Goal: Use online tool/utility: Utilize a website feature to perform a specific function

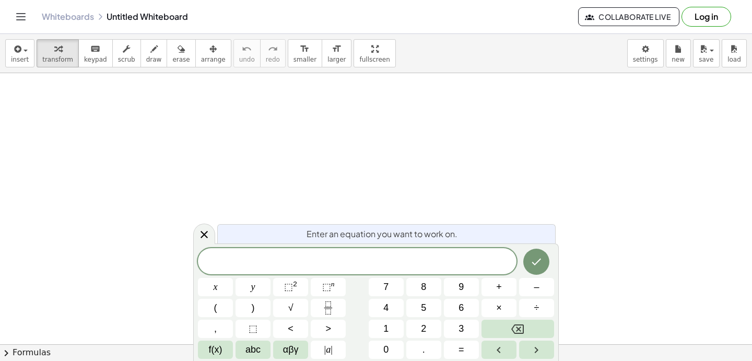
scroll to position [46, 0]
drag, startPoint x: 237, startPoint y: 116, endPoint x: 237, endPoint y: 137, distance: 20.9
click at [237, 137] on div at bounding box center [376, 332] width 752 height 610
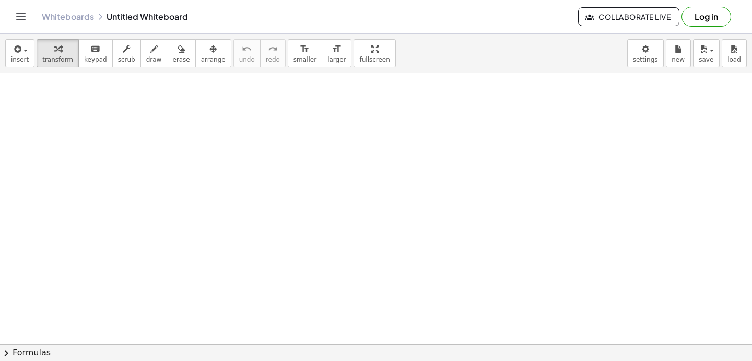
click at [247, 124] on div at bounding box center [376, 332] width 752 height 610
click at [146, 56] on span "draw" at bounding box center [154, 59] width 16 height 7
drag, startPoint x: 126, startPoint y: 108, endPoint x: 133, endPoint y: 132, distance: 24.9
click at [133, 131] on div at bounding box center [376, 332] width 752 height 610
drag, startPoint x: 160, startPoint y: 111, endPoint x: 160, endPoint y: 126, distance: 15.1
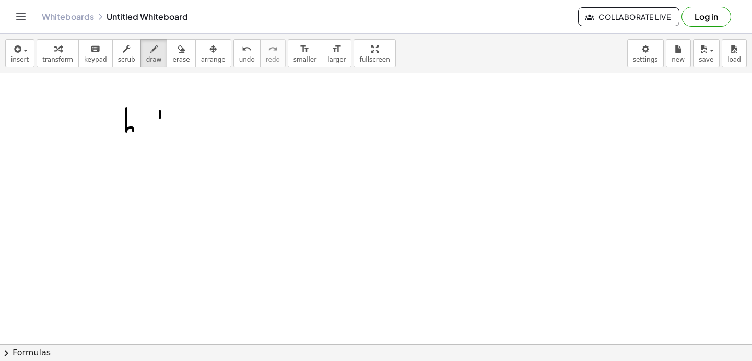
click at [160, 126] on div at bounding box center [376, 332] width 752 height 610
drag, startPoint x: 147, startPoint y: 120, endPoint x: 187, endPoint y: 120, distance: 40.7
click at [187, 120] on div at bounding box center [376, 332] width 752 height 610
drag, startPoint x: 204, startPoint y: 106, endPoint x: 204, endPoint y: 129, distance: 23.5
click at [204, 129] on div at bounding box center [376, 332] width 752 height 610
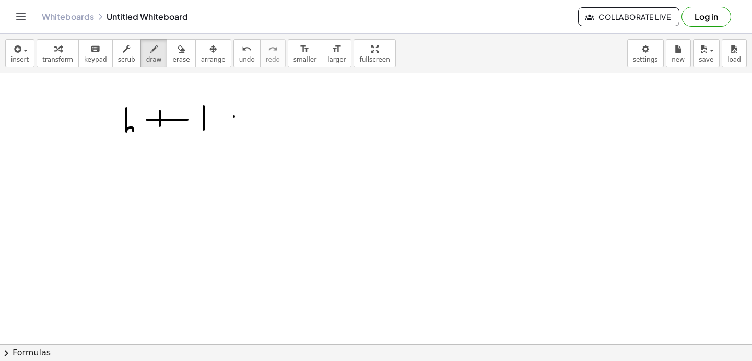
drag, startPoint x: 234, startPoint y: 116, endPoint x: 259, endPoint y: 116, distance: 25.6
click at [259, 116] on div at bounding box center [376, 332] width 752 height 610
drag, startPoint x: 232, startPoint y: 125, endPoint x: 266, endPoint y: 125, distance: 33.4
click at [266, 125] on div at bounding box center [376, 332] width 752 height 610
click at [90, 57] on span "keypad" at bounding box center [95, 59] width 23 height 7
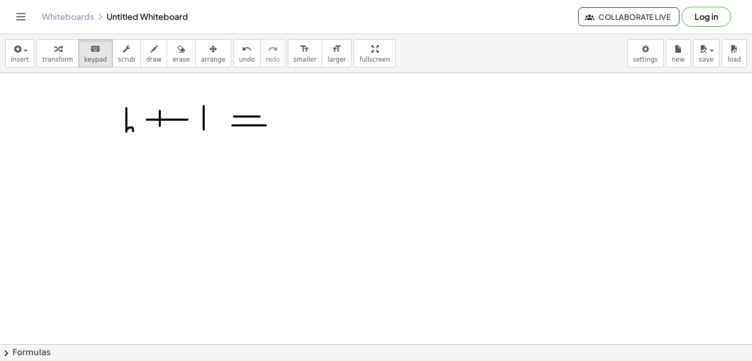
click at [150, 133] on div at bounding box center [376, 332] width 752 height 610
click at [184, 113] on div at bounding box center [376, 332] width 752 height 610
click at [693, 53] on button "save" at bounding box center [706, 53] width 27 height 28
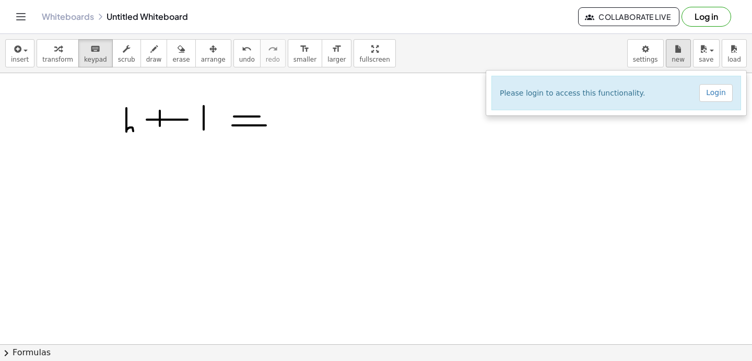
click at [0, 0] on div "Graspable Math Activities Get Started Activity Bank Assigned Work Classes White…" at bounding box center [376, 180] width 752 height 361
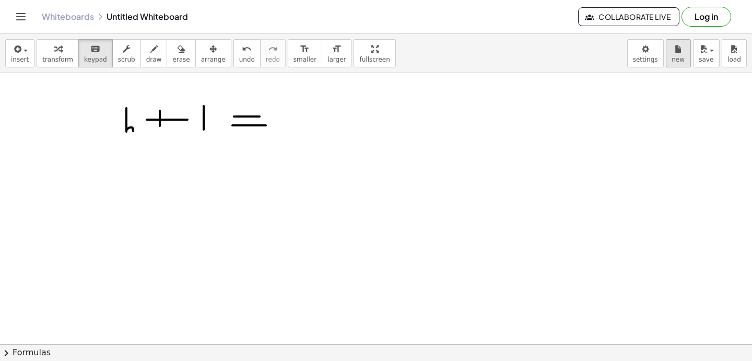
click at [0, 0] on div "Graspable Math Activities Get Started Activity Bank Assigned Work Classes White…" at bounding box center [376, 180] width 752 height 361
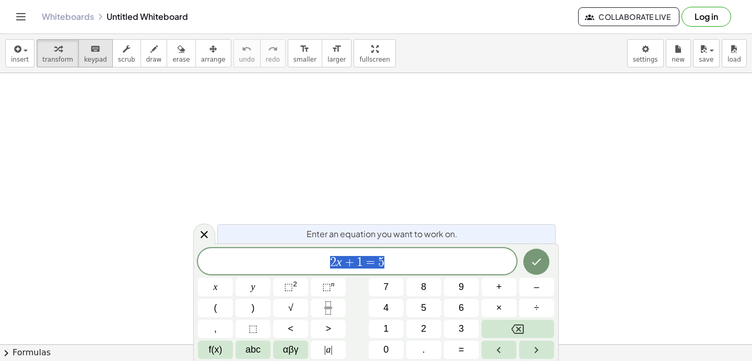
click at [90, 53] on icon "keyboard" at bounding box center [95, 49] width 10 height 13
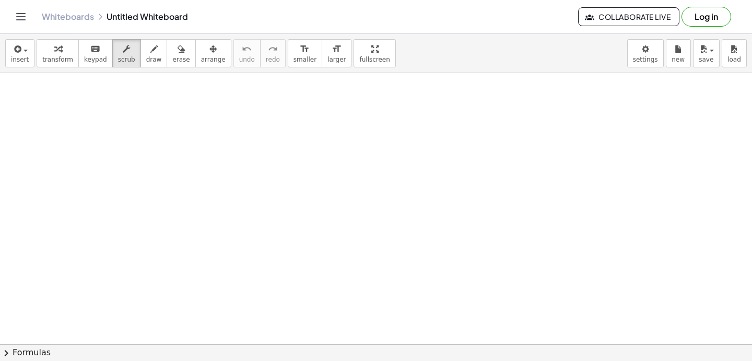
click at [86, 57] on span "keypad" at bounding box center [95, 59] width 23 height 7
click at [91, 64] on button "keyboard keypad" at bounding box center [95, 53] width 34 height 28
drag, startPoint x: 91, startPoint y: 51, endPoint x: 91, endPoint y: 124, distance: 72.5
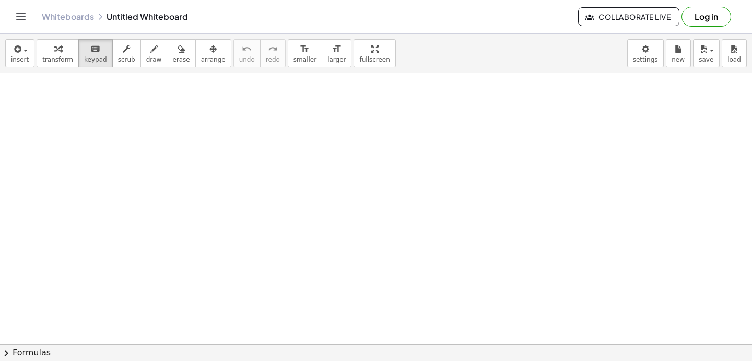
click at [91, 124] on div "insert select one: Math Expression Function Text Youtube Video Graphing Geometr…" at bounding box center [376, 197] width 752 height 327
click at [85, 50] on div "keyboard" at bounding box center [95, 48] width 23 height 13
click at [3, 43] on div "insert select one: Math Expression Function Text Youtube Video Graphing Geometr…" at bounding box center [376, 53] width 752 height 39
click at [9, 49] on button "insert" at bounding box center [19, 53] width 29 height 28
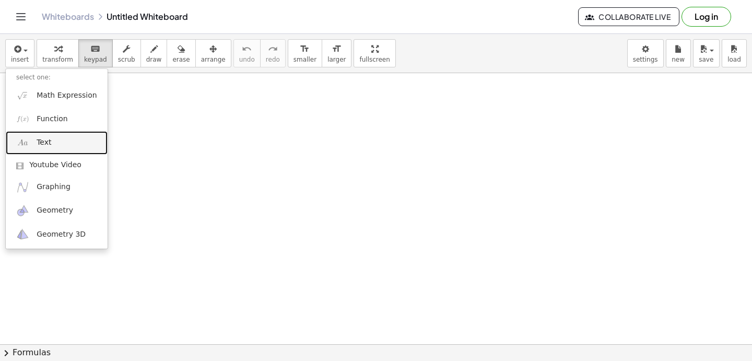
click at [49, 143] on span "Text" at bounding box center [44, 142] width 15 height 10
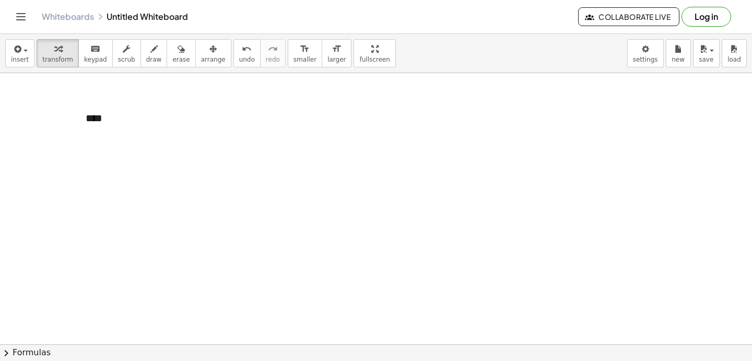
click at [101, 123] on div "****" at bounding box center [153, 118] width 157 height 36
click at [120, 115] on div "****" at bounding box center [153, 118] width 157 height 36
click at [120, 125] on div "****" at bounding box center [153, 118] width 157 height 36
click at [37, 355] on button "chevron_right Formulas" at bounding box center [376, 352] width 752 height 17
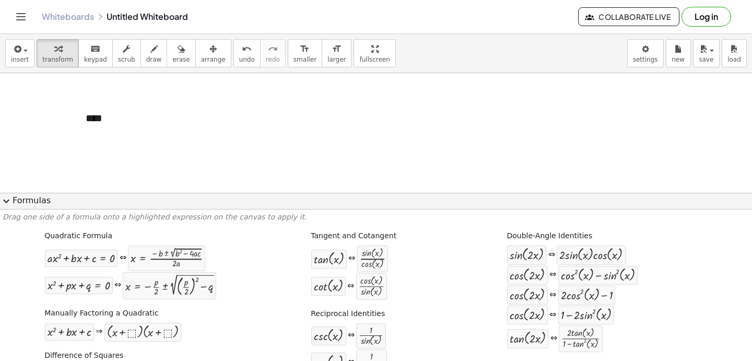
click at [33, 199] on button "expand_more Formulas" at bounding box center [376, 201] width 752 height 17
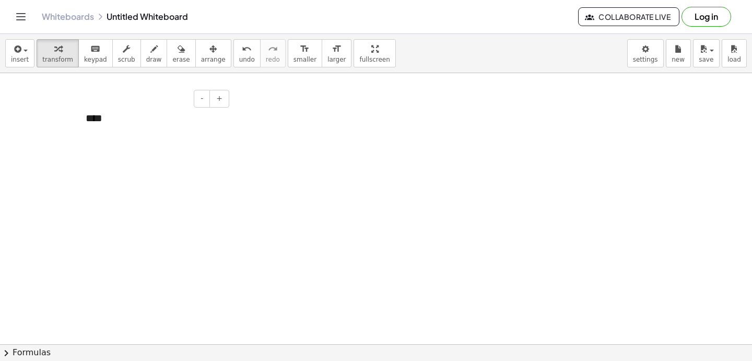
click at [94, 117] on div "****" at bounding box center [153, 118] width 157 height 36
click at [116, 119] on div "****" at bounding box center [153, 118] width 157 height 36
click at [14, 349] on button "chevron_right Formulas" at bounding box center [376, 352] width 752 height 17
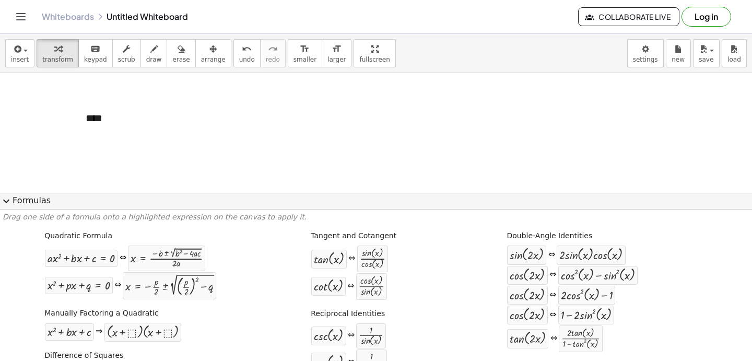
click at [20, 202] on button "expand_more Formulas" at bounding box center [376, 201] width 752 height 17
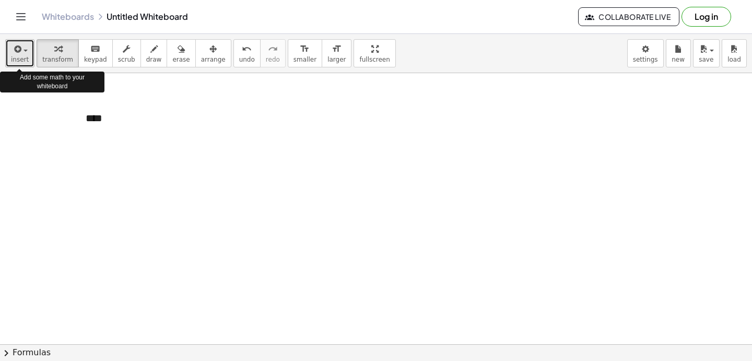
click at [19, 52] on icon "button" at bounding box center [16, 49] width 9 height 13
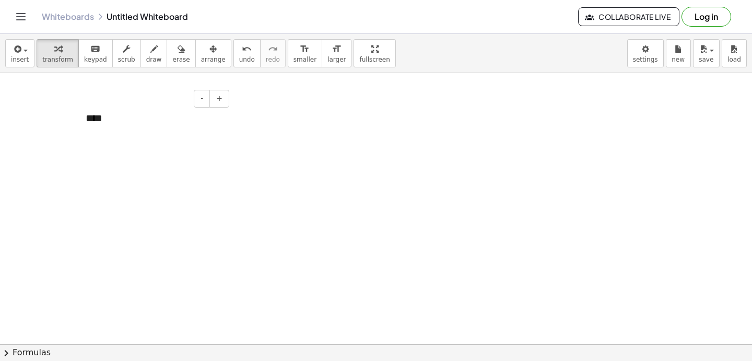
click at [102, 121] on div "****" at bounding box center [153, 118] width 157 height 36
click at [130, 120] on div "****" at bounding box center [153, 118] width 157 height 36
click at [216, 100] on button "+" at bounding box center [219, 99] width 20 height 18
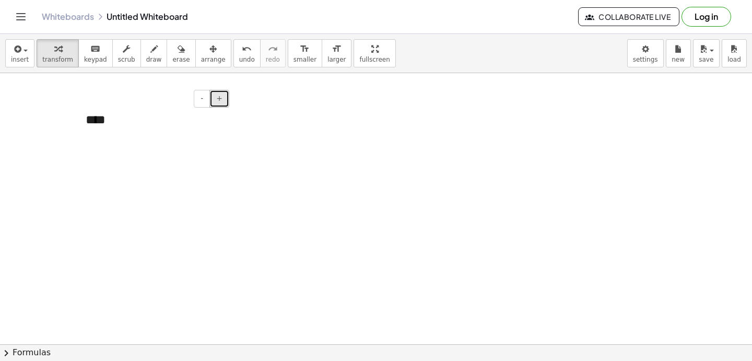
click at [216, 100] on button "+" at bounding box center [219, 99] width 20 height 18
click at [141, 130] on div "****" at bounding box center [153, 123] width 157 height 47
click at [586, 22] on button "Collaborate Live" at bounding box center [628, 16] width 101 height 19
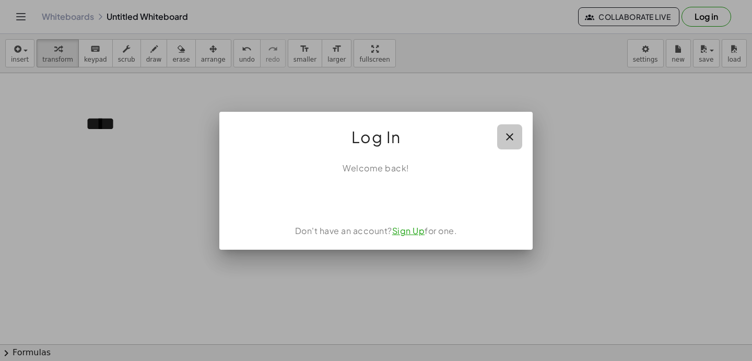
click at [509, 133] on icon "button" at bounding box center [509, 136] width 13 height 13
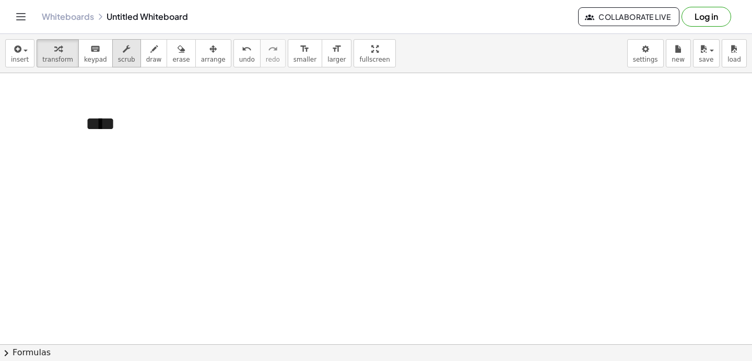
click at [123, 52] on icon "button" at bounding box center [126, 49] width 7 height 13
click at [127, 128] on div "****" at bounding box center [153, 123] width 157 height 47
click at [25, 20] on icon "Toggle navigation" at bounding box center [21, 16] width 13 height 13
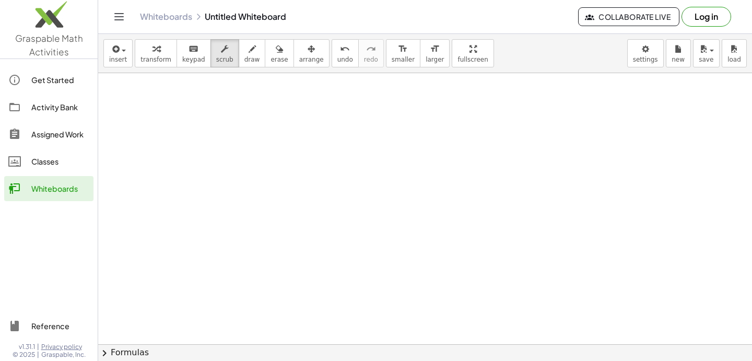
click at [46, 111] on div "Activity Bank" at bounding box center [60, 107] width 58 height 13
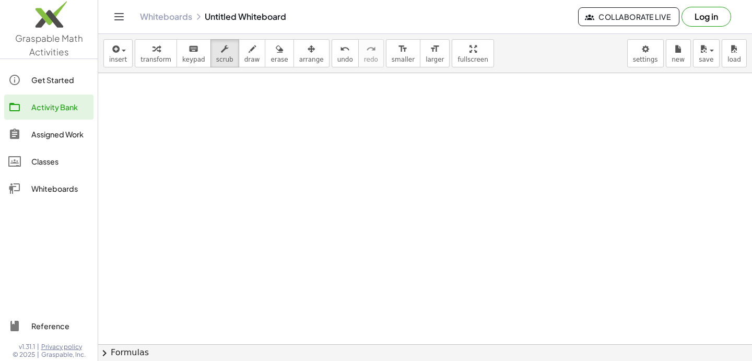
click at [34, 182] on link "Whiteboards" at bounding box center [48, 188] width 89 height 25
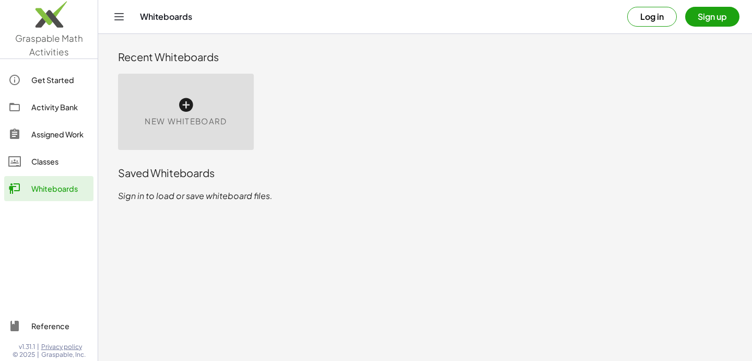
click at [46, 151] on link "Classes" at bounding box center [48, 161] width 89 height 25
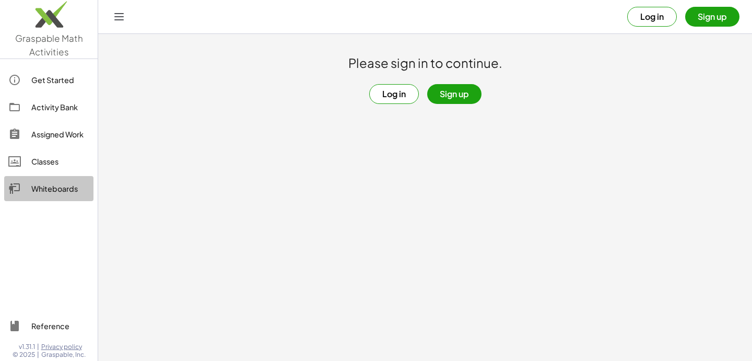
click at [34, 197] on link "Whiteboards" at bounding box center [48, 188] width 89 height 25
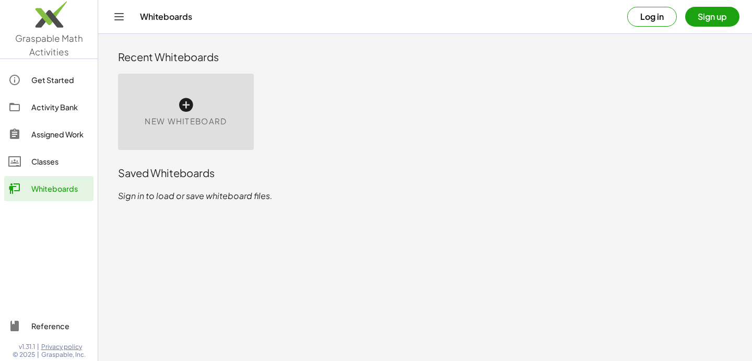
click at [205, 112] on div "New Whiteboard" at bounding box center [186, 112] width 136 height 76
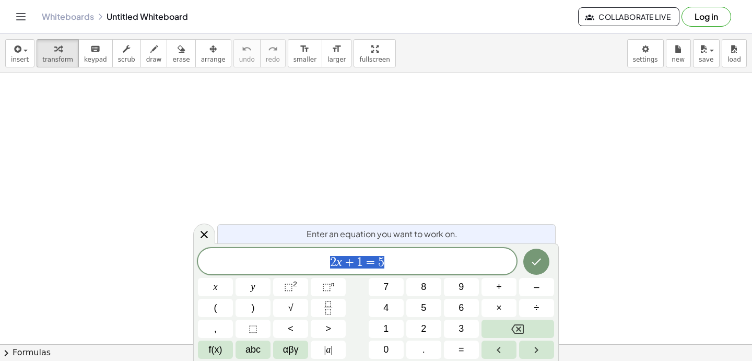
scroll to position [98, 0]
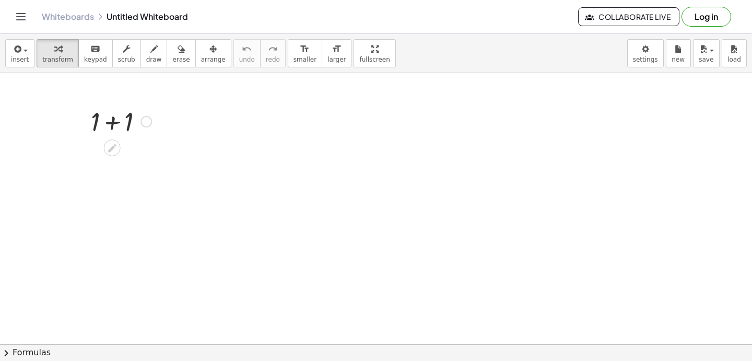
click at [157, 134] on div "+ 1 + 1" at bounding box center [117, 120] width 84 height 41
click at [145, 124] on div at bounding box center [145, 121] width 11 height 11
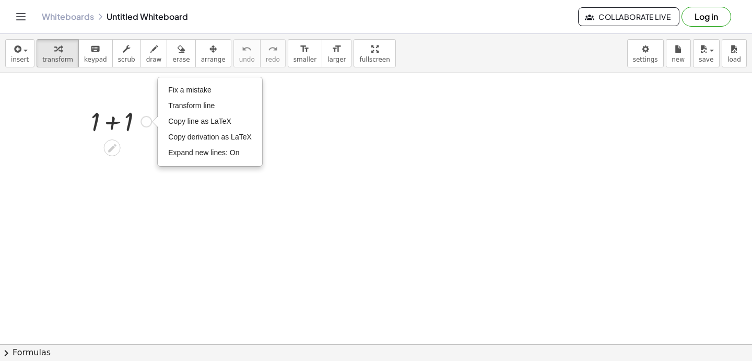
click at [123, 129] on div at bounding box center [121, 120] width 71 height 35
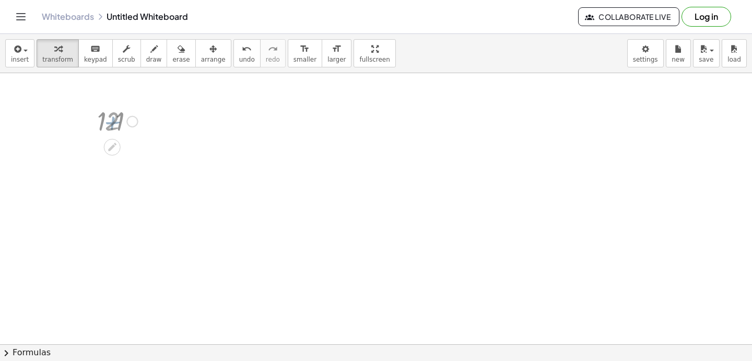
click at [123, 129] on div at bounding box center [121, 120] width 43 height 34
click at [130, 156] on div "Fix a mistake Transform line Copy line as LaTeX Copy derivation as LaTeX Expand…" at bounding box center [131, 156] width 11 height 11
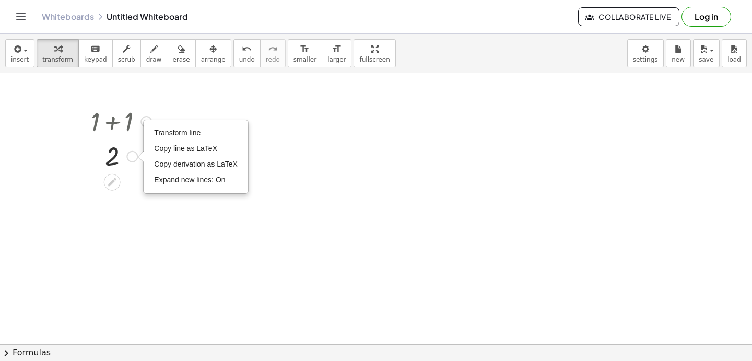
click at [126, 122] on div at bounding box center [121, 120] width 71 height 35
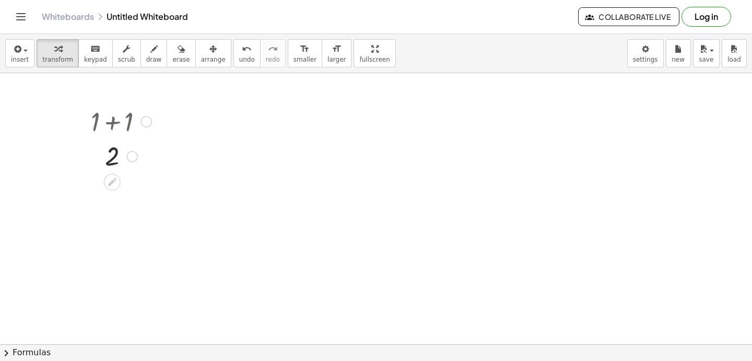
click at [117, 158] on div at bounding box center [121, 155] width 71 height 34
click at [111, 158] on div at bounding box center [121, 155] width 71 height 34
click at [110, 184] on icon at bounding box center [112, 182] width 8 height 8
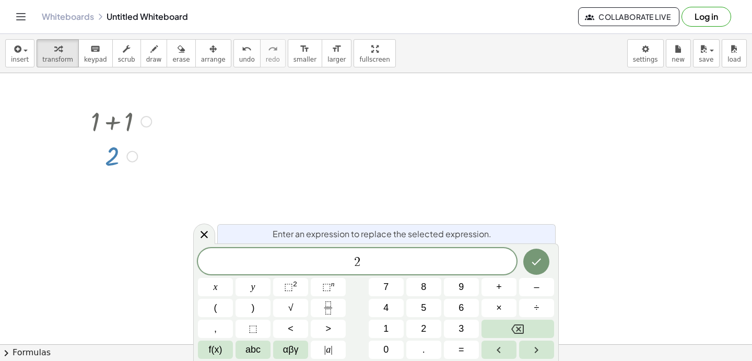
click at [145, 133] on div at bounding box center [121, 120] width 71 height 35
click at [147, 111] on div at bounding box center [121, 120] width 71 height 35
click at [147, 116] on div at bounding box center [145, 121] width 11 height 11
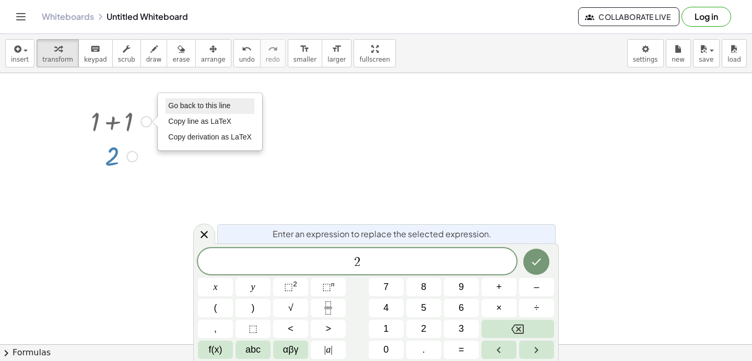
click at [174, 105] on span "Go back to this line" at bounding box center [199, 105] width 62 height 8
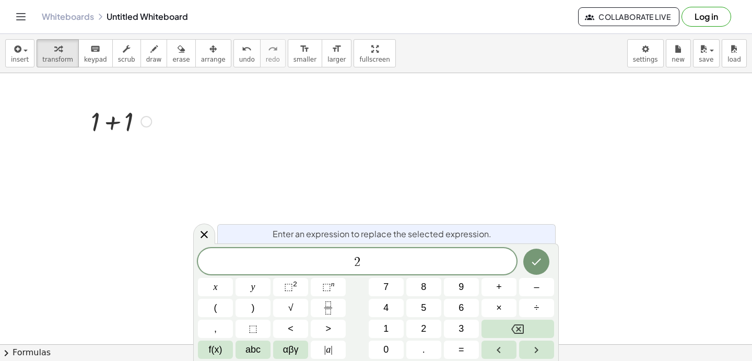
click at [123, 122] on div at bounding box center [121, 120] width 71 height 35
click at [112, 122] on div "+ 1 + 1 2 Go back to this line Copy line as LaTeX Copy derivation as LaTeX" at bounding box center [112, 122] width 0 height 0
click at [149, 122] on div at bounding box center [145, 121] width 11 height 11
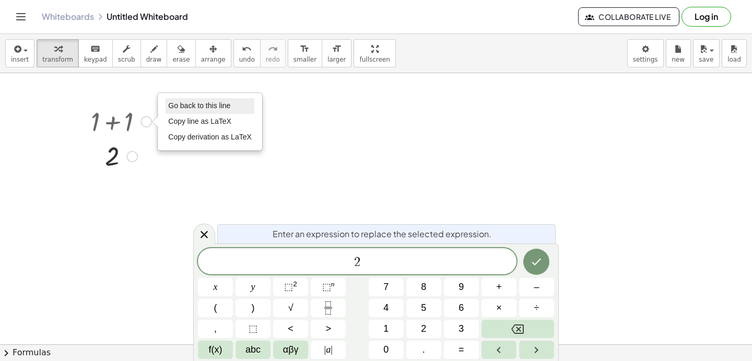
click at [172, 102] on span "Go back to this line" at bounding box center [199, 105] width 62 height 8
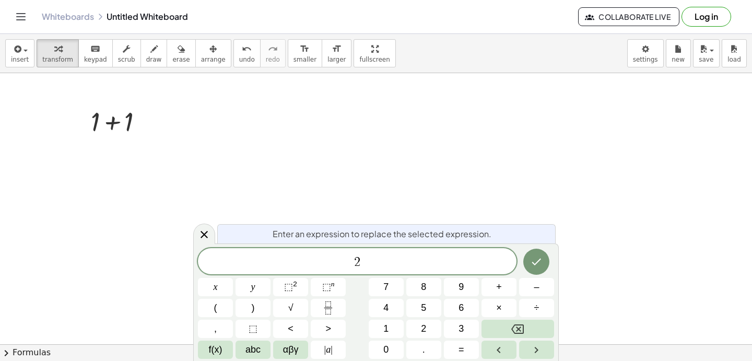
click at [360, 257] on span "2" at bounding box center [357, 262] width 318 height 15
click at [199, 235] on icon at bounding box center [204, 234] width 13 height 13
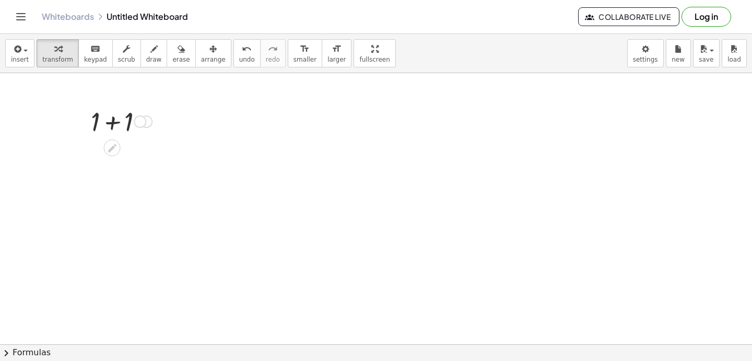
drag, startPoint x: 144, startPoint y: 120, endPoint x: 120, endPoint y: 120, distance: 24.5
click at [112, 122] on div "+ 1 + 1 Go back to this line Copy line as LaTeX Copy derivation as LaTeX" at bounding box center [112, 122] width 0 height 0
click at [120, 120] on div at bounding box center [121, 120] width 71 height 35
drag, startPoint x: 130, startPoint y: 122, endPoint x: 178, endPoint y: 121, distance: 48.0
click at [178, 121] on div "+ 1 + 1 2 Go back to this line Copy line as LaTeX Copy derivation as LaTeX" at bounding box center [376, 246] width 752 height 542
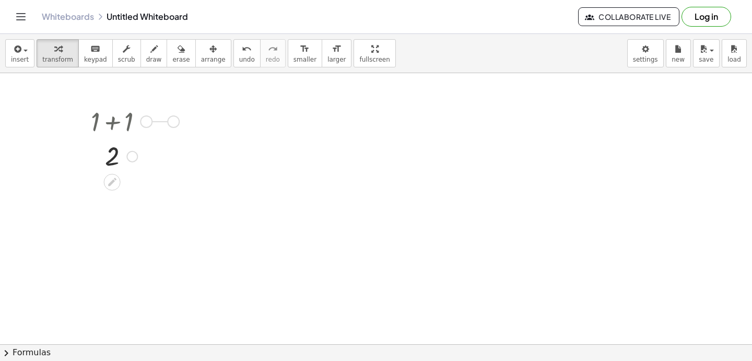
drag, startPoint x: 146, startPoint y: 122, endPoint x: 225, endPoint y: 121, distance: 79.3
click at [225, 121] on div "+ 1 + 1 2 Go back to this line Copy line as LaTeX Copy derivation as LaTeX" at bounding box center [376, 246] width 752 height 542
drag, startPoint x: 216, startPoint y: 115, endPoint x: 66, endPoint y: 113, distance: 149.3
click at [66, 113] on div "+ 1 + 1 2 Go back to this line Copy line as LaTeX Copy derivation as LaTeX + 1 …" at bounding box center [376, 246] width 752 height 542
click at [42, 113] on div at bounding box center [45, 108] width 71 height 35
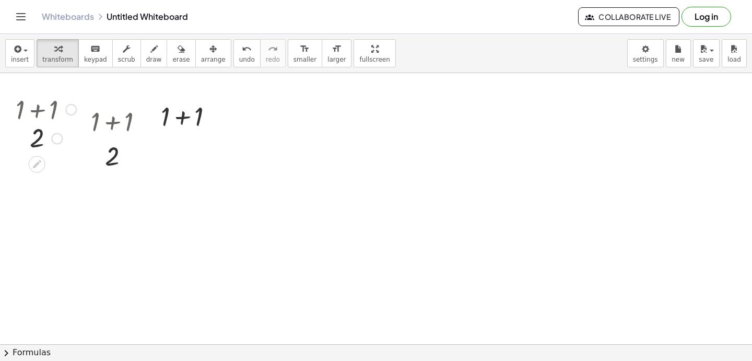
click at [37, 113] on div at bounding box center [45, 108] width 71 height 35
click at [36, 149] on div at bounding box center [45, 143] width 71 height 34
click at [32, 176] on div at bounding box center [37, 170] width 17 height 17
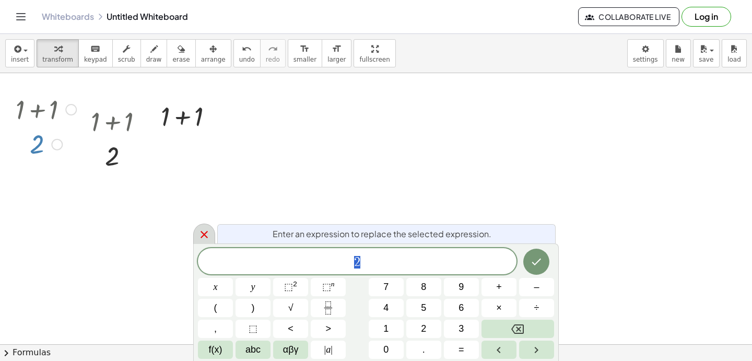
click at [203, 234] on icon at bounding box center [203, 234] width 7 height 7
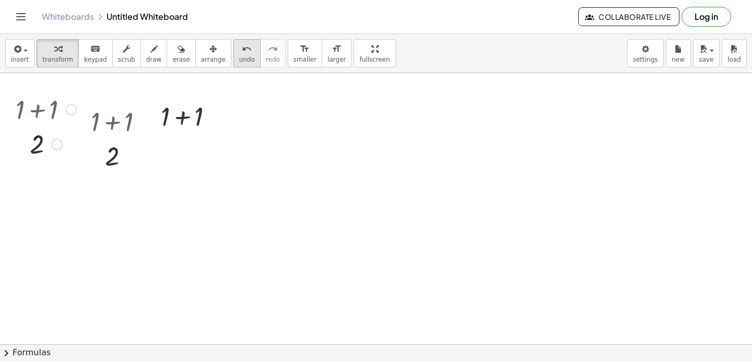
click at [242, 45] on icon "undo" at bounding box center [247, 49] width 10 height 13
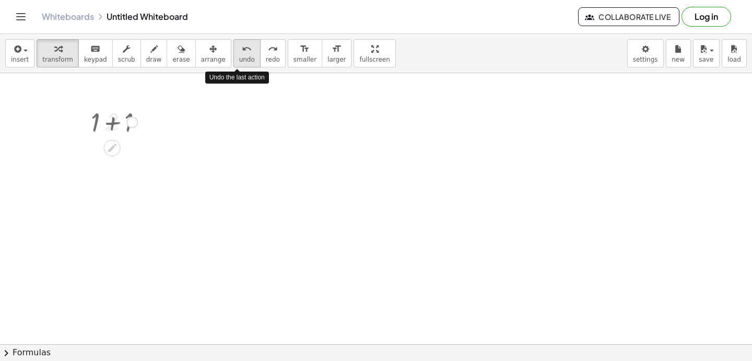
click at [242, 45] on icon "undo" at bounding box center [247, 49] width 10 height 13
click at [134, 116] on div at bounding box center [120, 120] width 99 height 35
click at [172, 54] on div "button" at bounding box center [180, 48] width 17 height 13
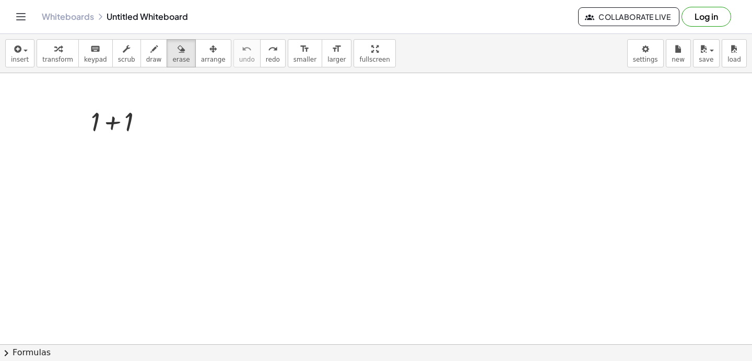
click at [125, 133] on div at bounding box center [376, 246] width 752 height 542
click at [108, 125] on div at bounding box center [376, 246] width 752 height 542
drag, startPoint x: 118, startPoint y: 123, endPoint x: 113, endPoint y: 123, distance: 5.2
click at [113, 123] on div at bounding box center [376, 246] width 752 height 542
drag, startPoint x: 113, startPoint y: 123, endPoint x: 133, endPoint y: 98, distance: 31.2
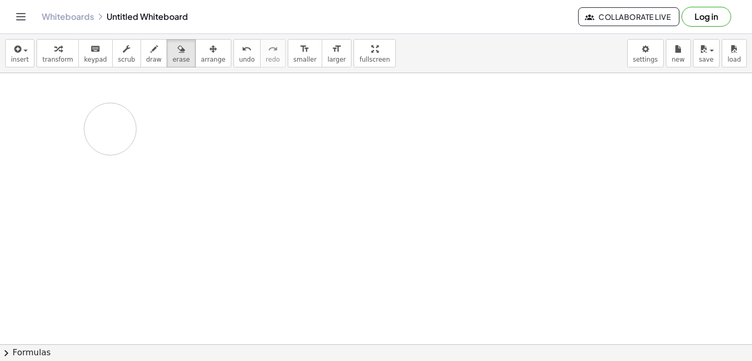
click at [133, 98] on div at bounding box center [376, 246] width 752 height 542
drag, startPoint x: 117, startPoint y: 126, endPoint x: 104, endPoint y: 130, distance: 13.0
click at [104, 130] on div at bounding box center [376, 246] width 752 height 542
drag, startPoint x: 94, startPoint y: 122, endPoint x: 191, endPoint y: 197, distance: 122.0
click at [191, 197] on div at bounding box center [376, 246] width 752 height 542
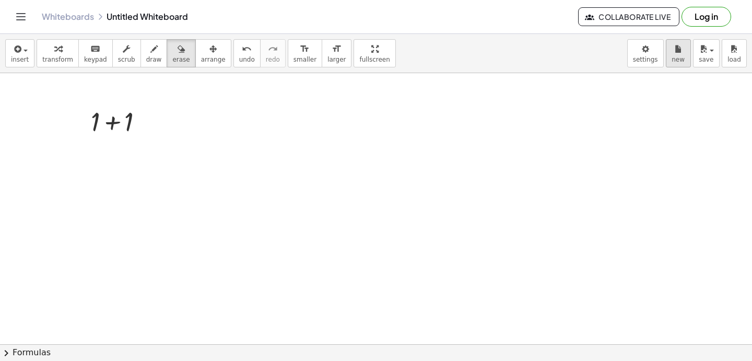
click at [0, 0] on div "Graspable Math Activities Get Started Activity Bank Assigned Work Classes White…" at bounding box center [376, 180] width 752 height 361
